Goal: Task Accomplishment & Management: Manage account settings

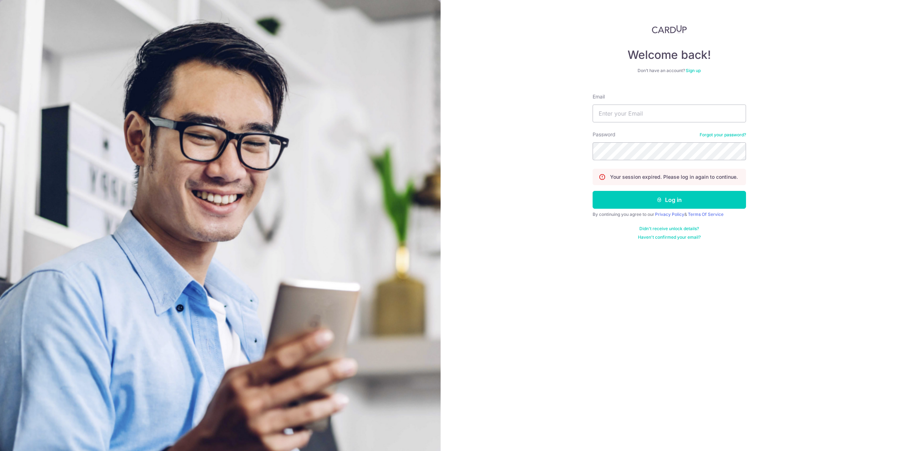
type input "[EMAIL_ADDRESS][DOMAIN_NAME]"
click at [592, 191] on button "Log in" at bounding box center [668, 200] width 153 height 18
click at [649, 208] on button "Log in" at bounding box center [668, 200] width 153 height 18
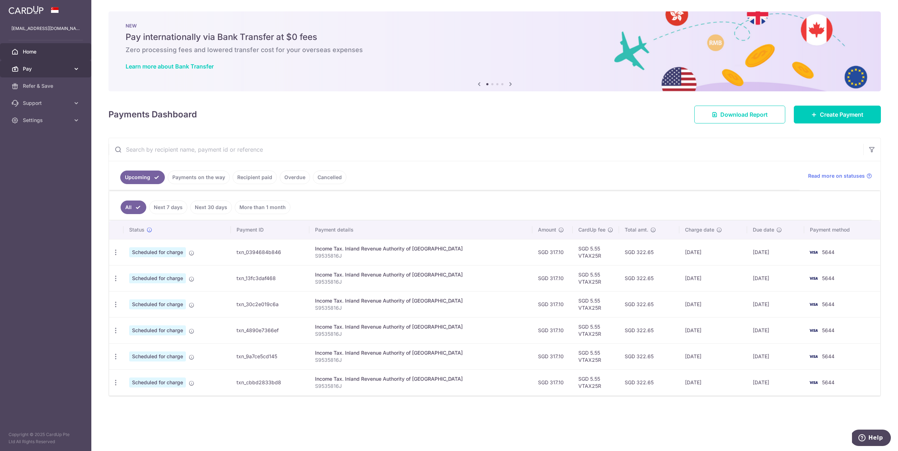
click at [69, 71] on span "Pay" at bounding box center [46, 68] width 47 height 7
click at [116, 250] on icon "button" at bounding box center [115, 252] width 7 height 7
click at [108, 227] on div "Upcoming Payments on the way Recipient paid Overdue Cancelled Read more on stat…" at bounding box center [494, 267] width 772 height 259
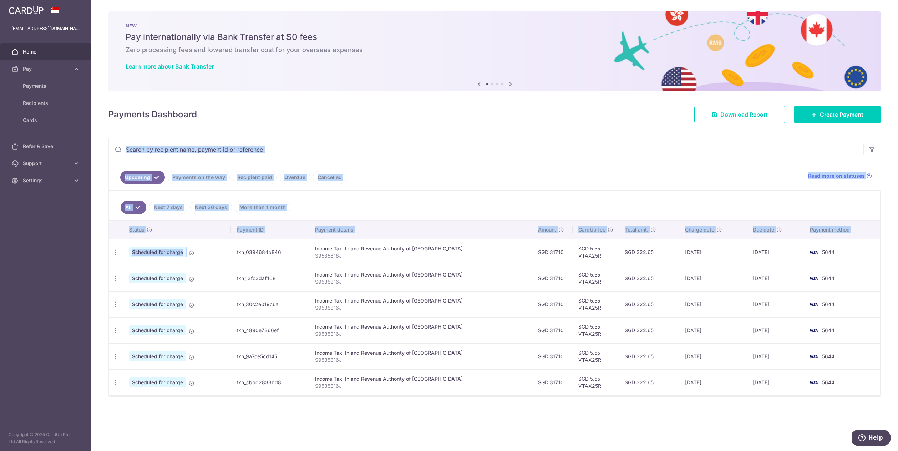
drag, startPoint x: 191, startPoint y: 251, endPoint x: 235, endPoint y: 139, distance: 120.6
click at [235, 139] on div "Upcoming Payments on the way Recipient paid Overdue Cancelled Read more on stat…" at bounding box center [494, 267] width 772 height 259
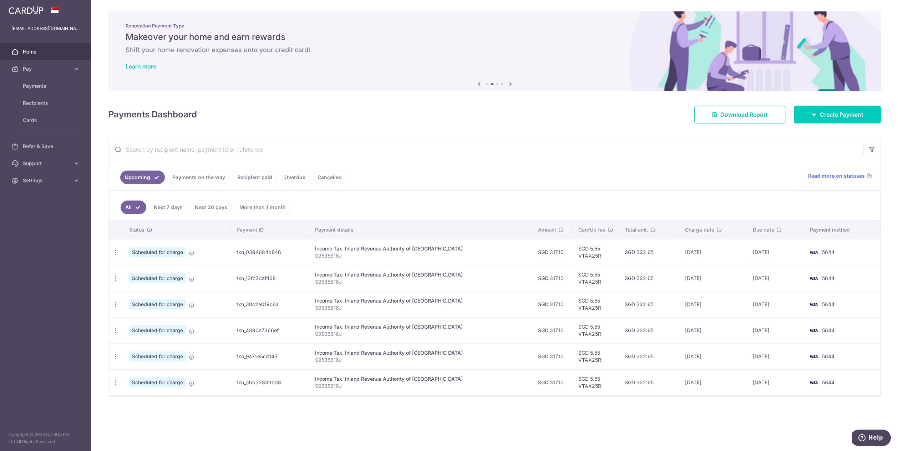
click at [261, 104] on div "Payments Dashboard Download Report Create Payment" at bounding box center [494, 113] width 772 height 21
click at [106, 210] on div "× Pause Schedule Pause all future payments in this series Pause just this one p…" at bounding box center [494, 225] width 806 height 451
click at [33, 86] on span "Payments" at bounding box center [46, 85] width 47 height 7
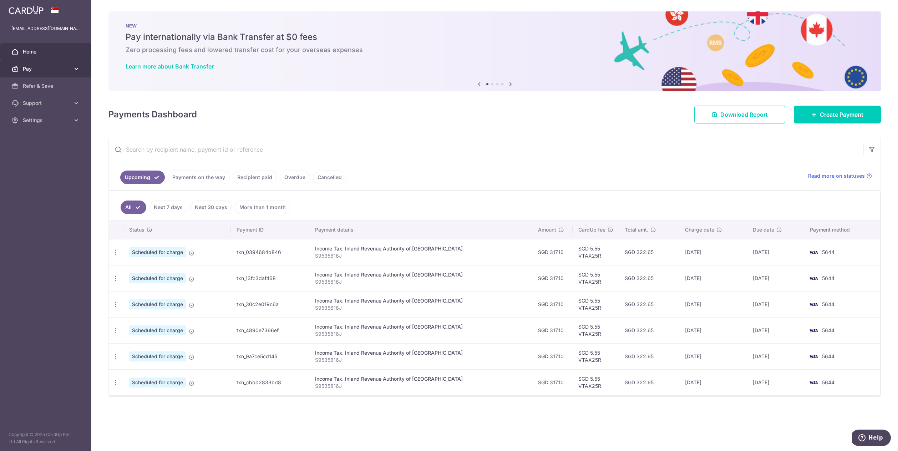
click at [70, 66] on span "Pay" at bounding box center [46, 68] width 47 height 7
click at [66, 84] on span "Payments" at bounding box center [46, 85] width 47 height 7
click at [270, 178] on link "Recipient paid" at bounding box center [255, 177] width 44 height 14
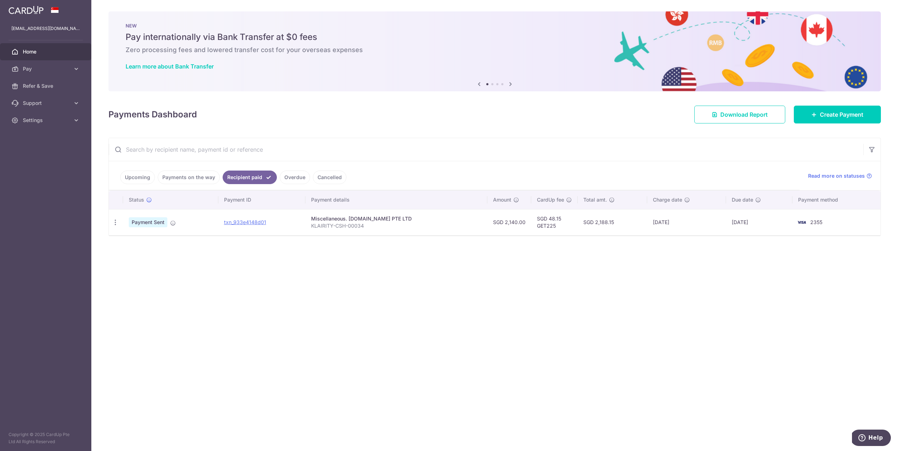
click at [194, 171] on link "Payments on the way" at bounding box center [189, 177] width 62 height 14
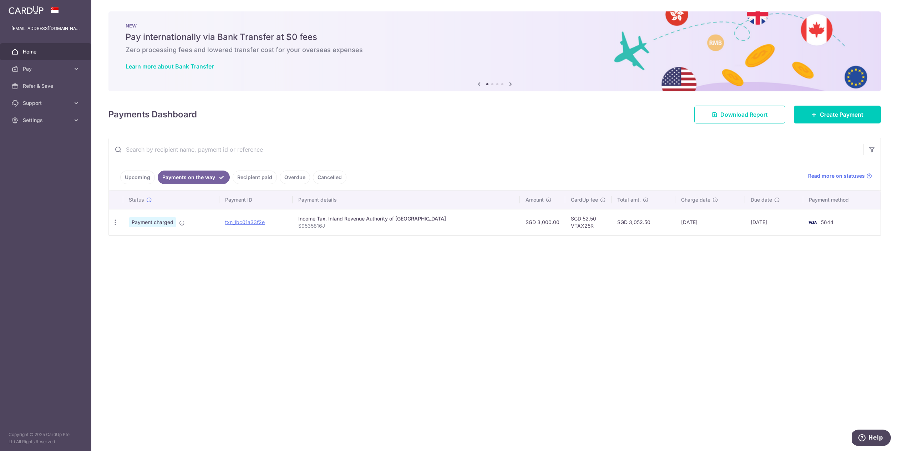
click at [235, 176] on link "Recipient paid" at bounding box center [255, 177] width 44 height 14
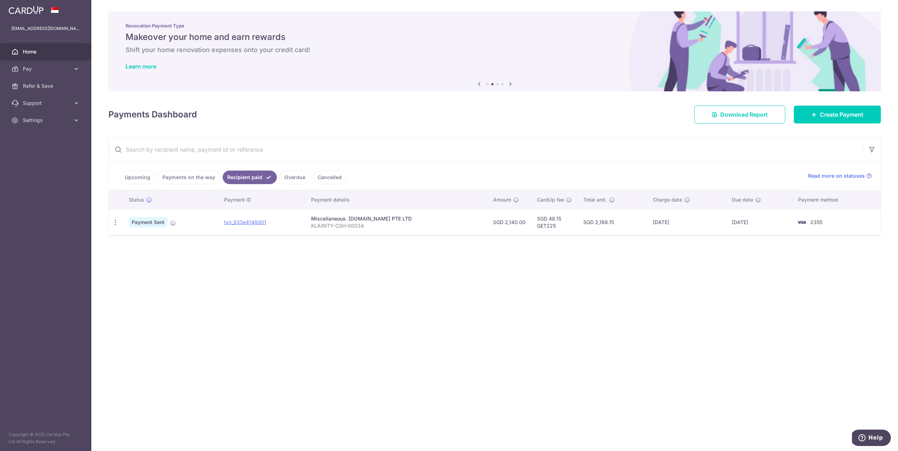
click at [197, 179] on link "Payments on the way" at bounding box center [189, 177] width 62 height 14
